Goal: Task Accomplishment & Management: Manage account settings

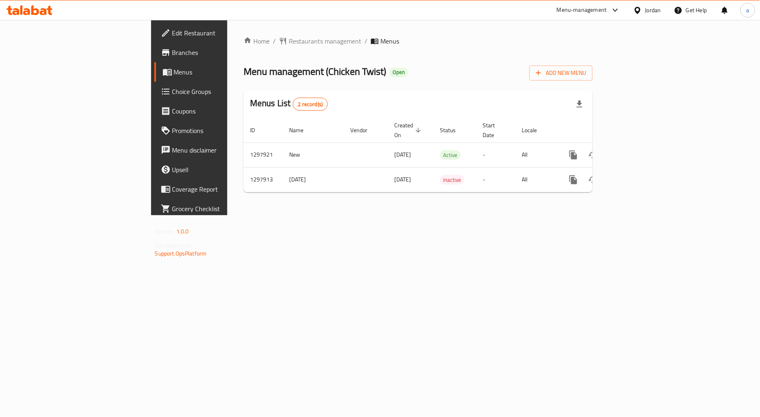
click at [172, 94] on span "Choice Groups" at bounding box center [221, 92] width 99 height 10
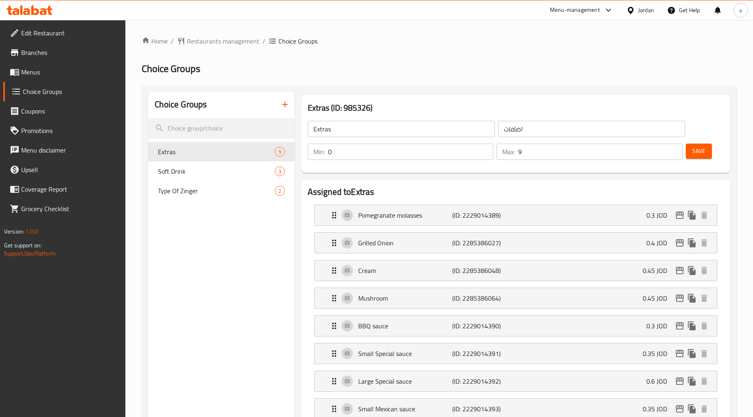
click at [437, 67] on h2 "Choice Groups" at bounding box center [439, 68] width 595 height 13
click at [195, 149] on span "Extras" at bounding box center [204, 152] width 92 height 10
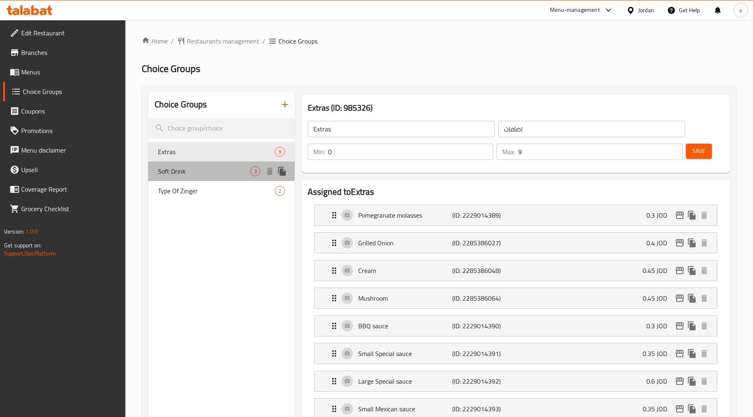
click at [200, 174] on span "Soft Drink" at bounding box center [204, 172] width 92 height 10
type input "Soft Drink"
type input "مشروب غازي"
type input "1"
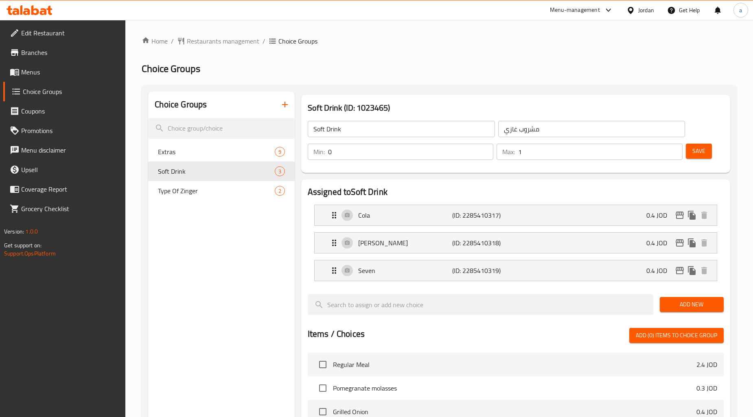
click at [445, 50] on div "Home / Restaurants management / Choice Groups Choice Groups Choice Groups Extra…" at bounding box center [439, 354] width 595 height 637
click at [432, 53] on div "Home / Restaurants management / Choice Groups Choice Groups Choice Groups Extra…" at bounding box center [439, 354] width 595 height 637
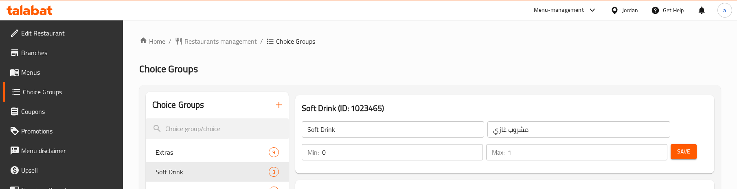
click at [435, 74] on h2 "Choice Groups" at bounding box center [430, 68] width 582 height 13
click at [200, 46] on span "Restaurants management" at bounding box center [220, 41] width 72 height 10
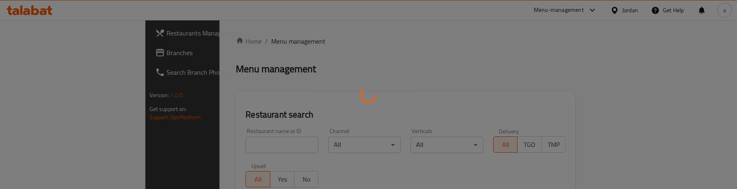
click at [145, 54] on div "Restaurants Management Branches Search Branch Phone Version: 1.0.0 Get support …" at bounding box center [368, 181] width 447 height 322
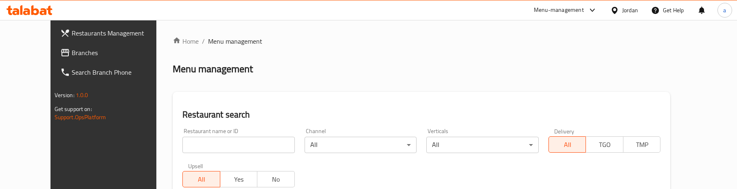
click at [72, 54] on span "Branches" at bounding box center [119, 53] width 95 height 10
